Goal: Check status: Check status

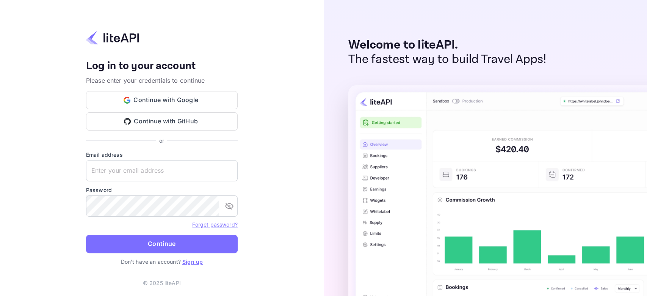
type input "zen.abddin@tbo.com"
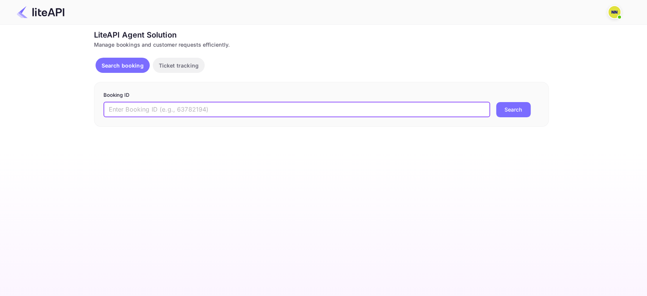
click at [196, 110] on input "text" at bounding box center [297, 109] width 387 height 15
paste input "'9149207"
click at [111, 108] on input "'9149207" at bounding box center [297, 109] width 387 height 15
type input "9149207"
click at [496, 102] on button "Search" at bounding box center [513, 109] width 35 height 15
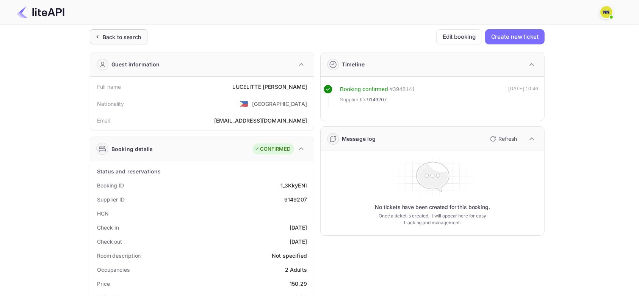
click at [124, 36] on div "Back to search" at bounding box center [122, 37] width 38 height 8
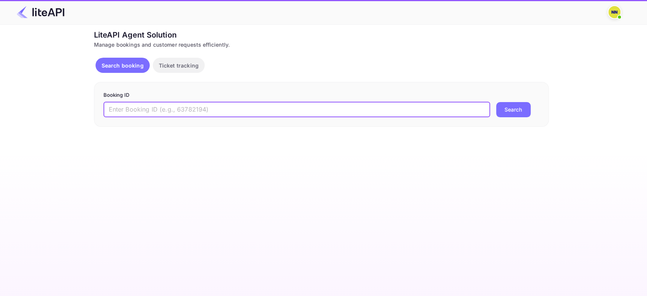
click at [118, 105] on input "text" at bounding box center [297, 109] width 387 height 15
paste input "'9147845"
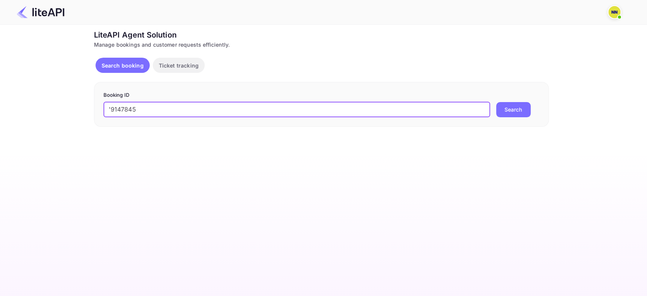
click at [111, 109] on input "'9147845" at bounding box center [297, 109] width 387 height 15
type input "9147845"
click at [496, 102] on button "Search" at bounding box center [513, 109] width 35 height 15
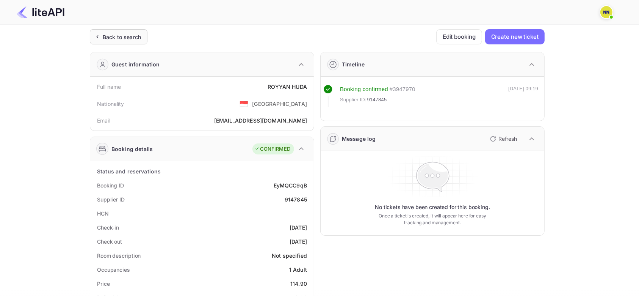
click at [131, 38] on div "Back to search" at bounding box center [122, 37] width 38 height 8
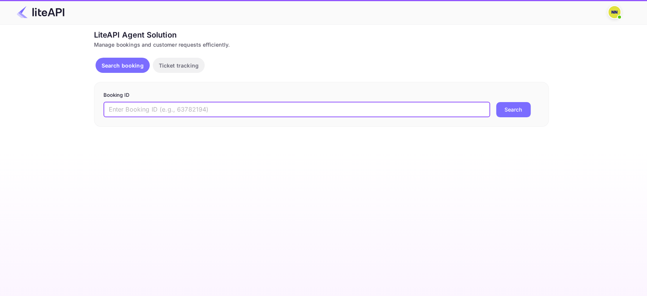
click at [133, 102] on input "text" at bounding box center [297, 109] width 387 height 15
paste input "'8965918"
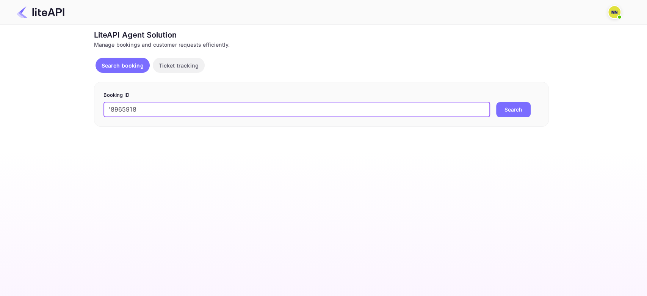
click at [110, 109] on input "'8965918" at bounding box center [297, 109] width 387 height 15
type input "8965918"
click at [496, 102] on button "Search" at bounding box center [513, 109] width 35 height 15
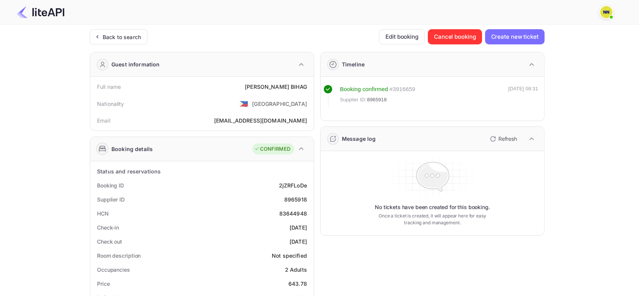
click at [295, 209] on div "83644948" at bounding box center [293, 213] width 28 height 8
copy div "83644948"
click at [119, 32] on div "Back to search" at bounding box center [119, 36] width 58 height 15
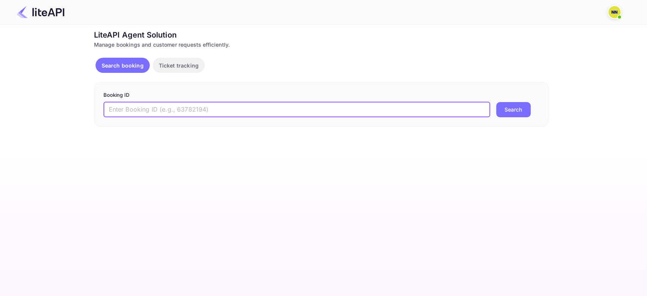
drag, startPoint x: 132, startPoint y: 107, endPoint x: 113, endPoint y: 108, distance: 19.4
click at [132, 108] on input "text" at bounding box center [297, 109] width 387 height 15
paste input "'8793428"
click at [110, 106] on input "'8793428" at bounding box center [297, 109] width 387 height 15
type input "8793428"
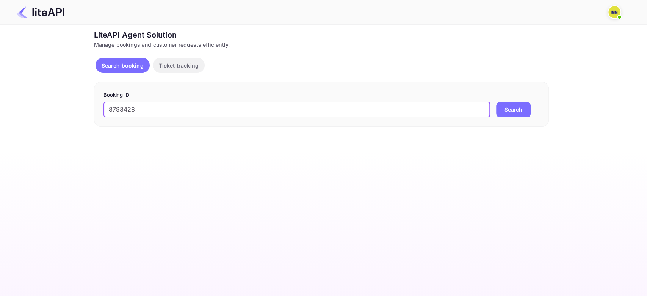
click at [496, 102] on button "Search" at bounding box center [513, 109] width 35 height 15
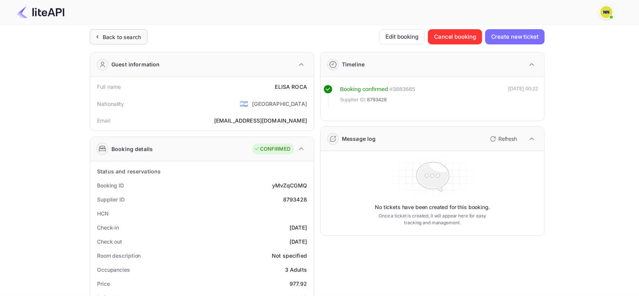
click at [119, 40] on div "Back to search" at bounding box center [122, 37] width 38 height 8
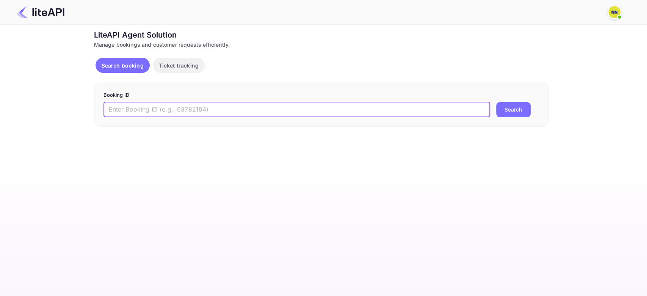
click at [140, 109] on input "text" at bounding box center [297, 109] width 387 height 15
paste input "'9146401"
click at [112, 108] on input "'9146401" at bounding box center [297, 109] width 387 height 15
type input "9146401"
click at [496, 102] on button "Search" at bounding box center [513, 109] width 35 height 15
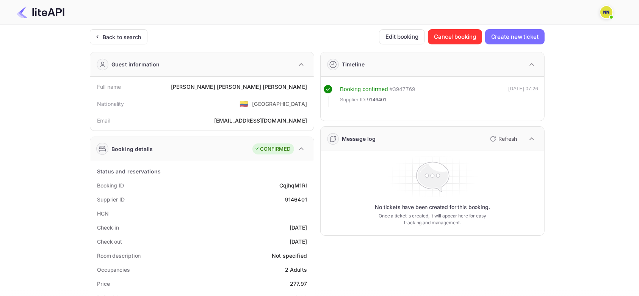
drag, startPoint x: 116, startPoint y: 42, endPoint x: 115, endPoint y: 50, distance: 7.3
click at [116, 43] on div "Back to search" at bounding box center [119, 36] width 58 height 15
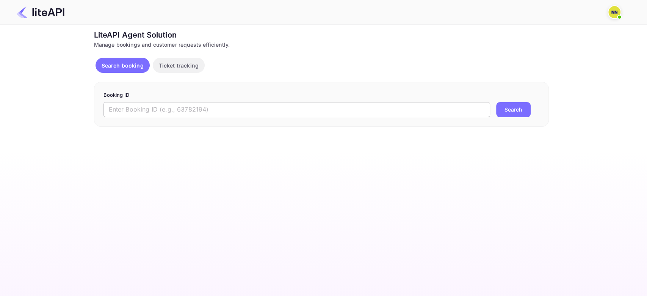
click at [128, 108] on input "text" at bounding box center [297, 109] width 387 height 15
paste input "'7871595"
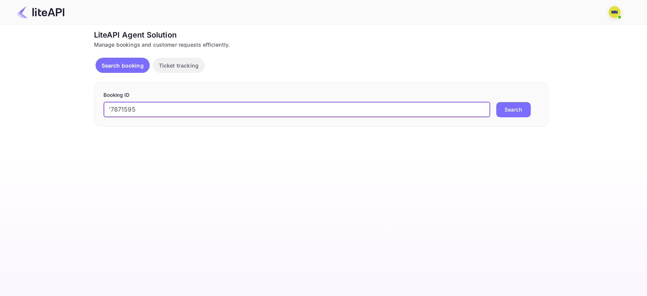
click at [112, 107] on input "'7871595" at bounding box center [297, 109] width 387 height 15
click at [109, 108] on input "'7871595" at bounding box center [297, 109] width 387 height 15
type input "7871595"
click at [496, 102] on button "Search" at bounding box center [513, 109] width 35 height 15
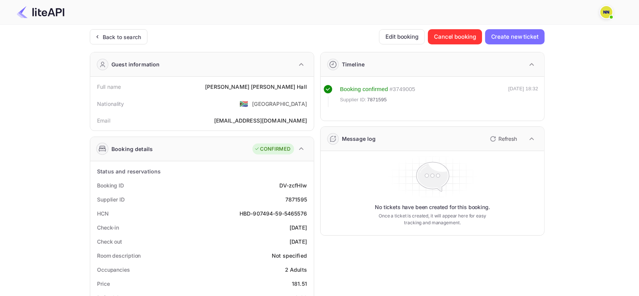
click at [245, 213] on div "HBD-907494-59-5465576" at bounding box center [273, 213] width 67 height 8
drag, startPoint x: 245, startPoint y: 213, endPoint x: 291, endPoint y: 215, distance: 46.3
click at [291, 215] on div "HBD-907494-59-5465576" at bounding box center [273, 213] width 67 height 8
copy div "HBD-907494-59-5465576"
click at [116, 36] on div "Back to search" at bounding box center [122, 37] width 38 height 8
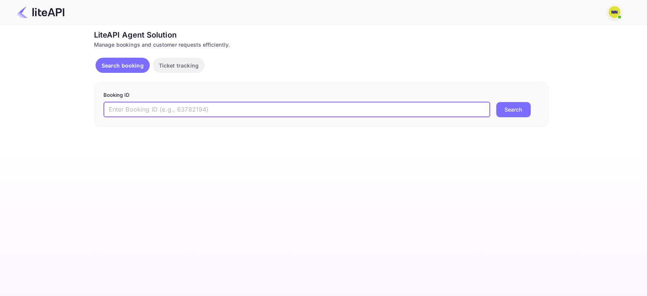
drag, startPoint x: 127, startPoint y: 107, endPoint x: 118, endPoint y: 108, distance: 9.5
click at [127, 107] on input "text" at bounding box center [297, 109] width 387 height 15
paste input "'9121306"
click at [112, 108] on input "'9121306" at bounding box center [297, 109] width 387 height 15
type input "9121306"
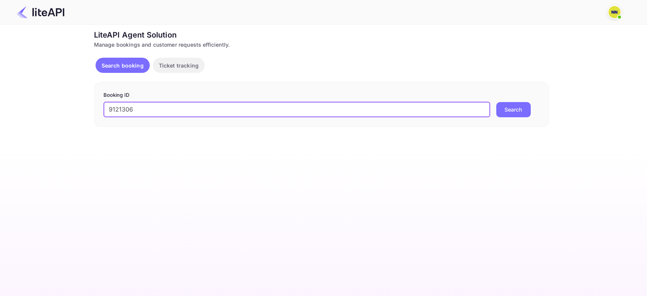
click at [496, 102] on button "Search" at bounding box center [513, 109] width 35 height 15
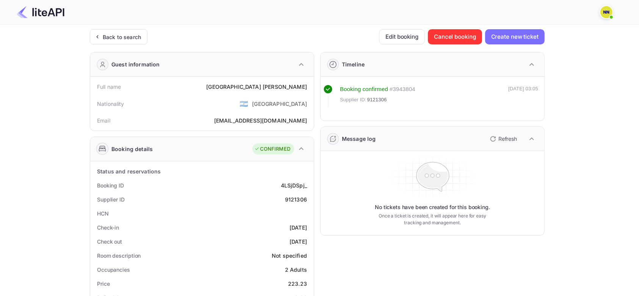
drag, startPoint x: 133, startPoint y: 35, endPoint x: 133, endPoint y: 52, distance: 17.4
click at [133, 35] on div "Back to search" at bounding box center [122, 37] width 38 height 8
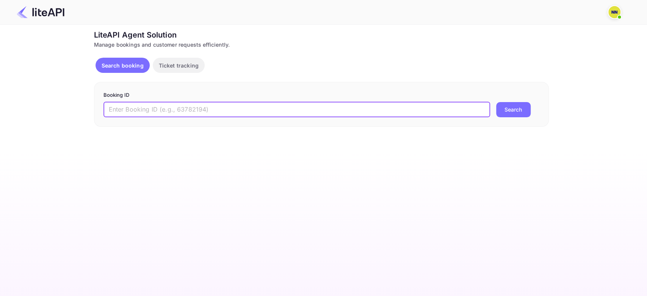
click at [133, 111] on input "text" at bounding box center [297, 109] width 387 height 15
paste input "'8441927"
click at [111, 107] on input "'8441927" at bounding box center [297, 109] width 387 height 15
type input "8441927"
click at [496, 102] on button "Search" at bounding box center [513, 109] width 35 height 15
